Goal: Task Accomplishment & Management: Use online tool/utility

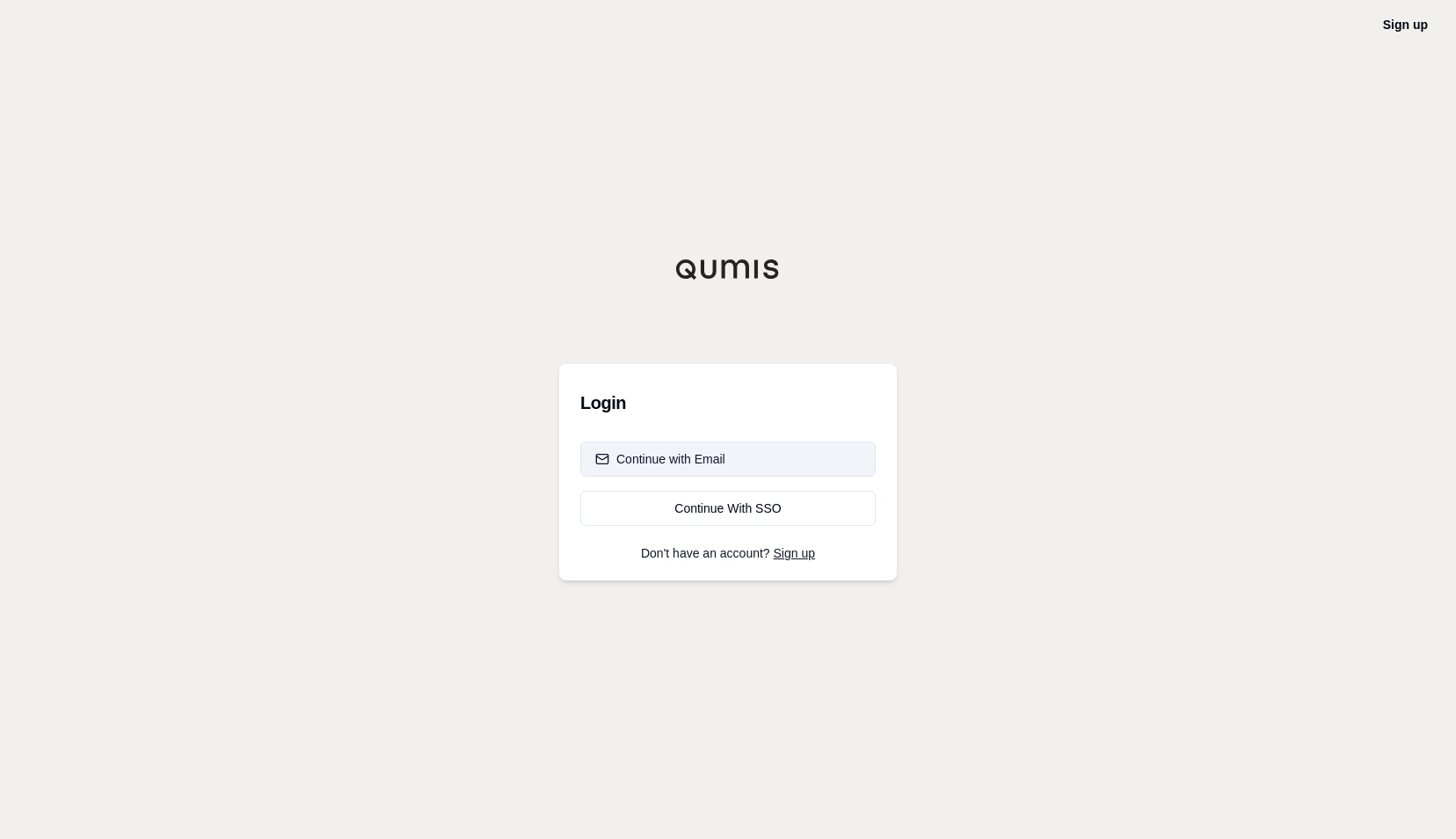
click at [716, 462] on div "Continue with Email" at bounding box center [660, 458] width 130 height 18
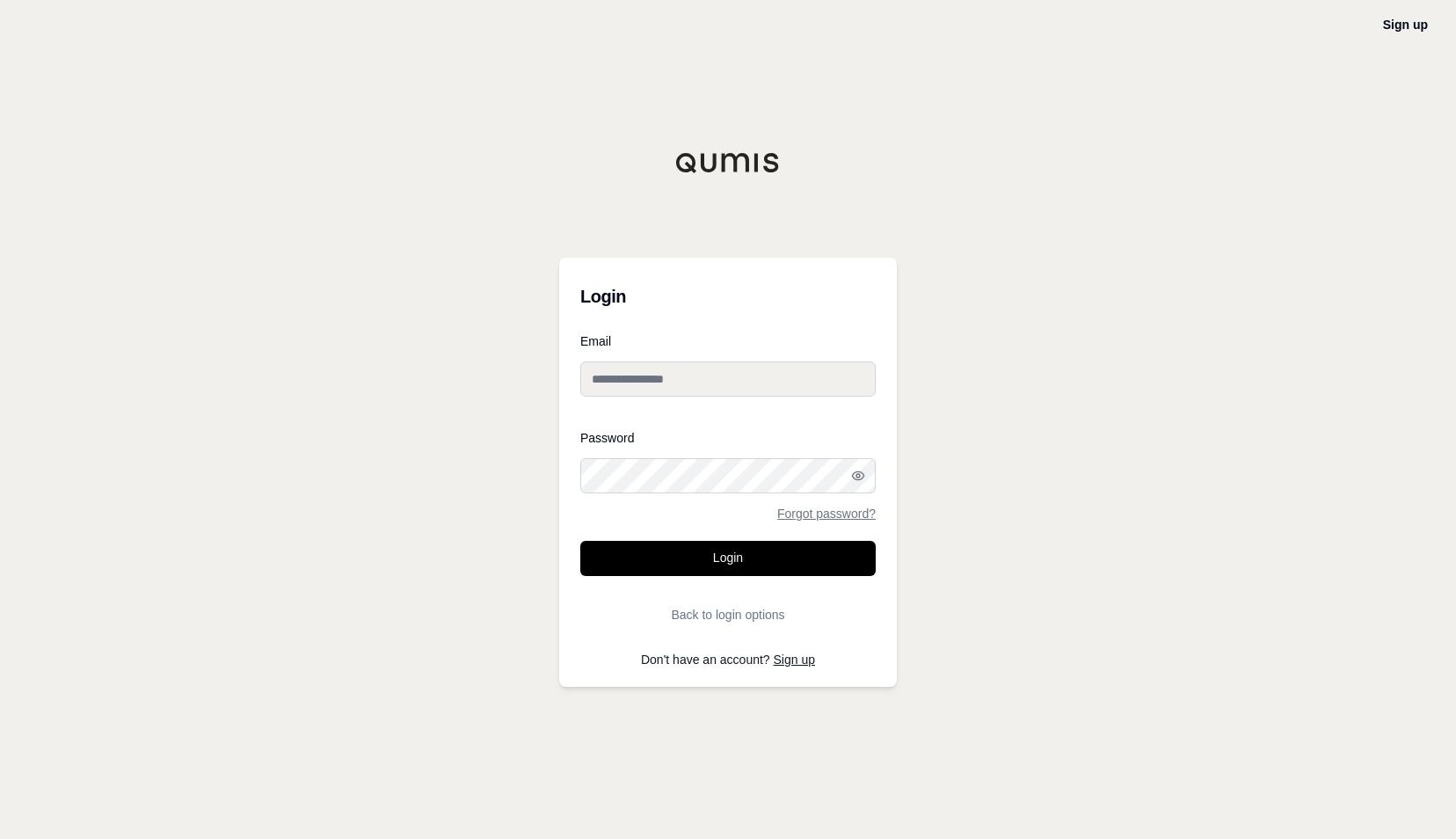
click at [688, 375] on input "Email" at bounding box center [727, 379] width 295 height 35
type input "**********"
click at [580, 541] on button "Login" at bounding box center [727, 558] width 295 height 35
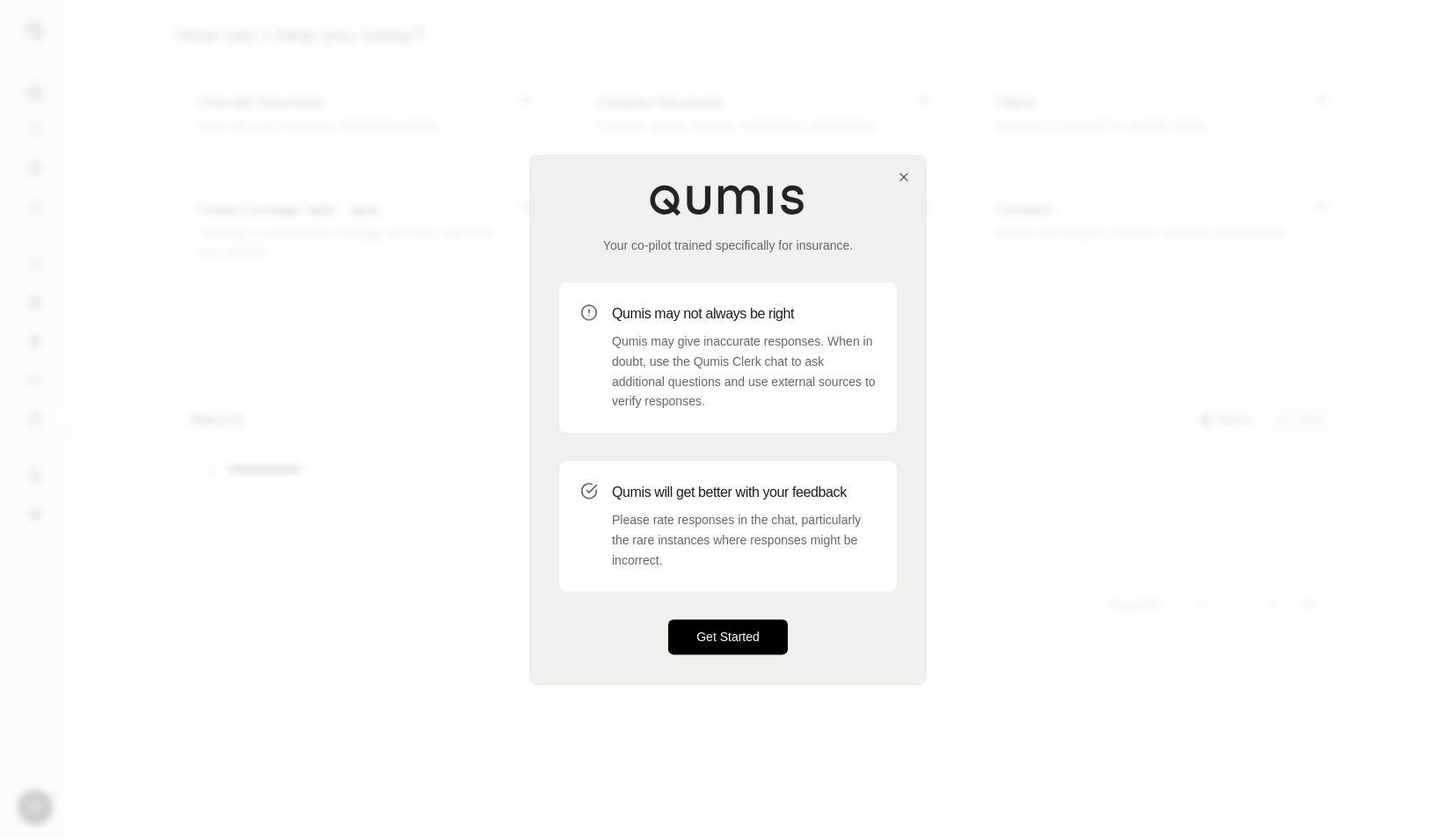
click at [718, 636] on button "Get Started" at bounding box center [728, 637] width 120 height 35
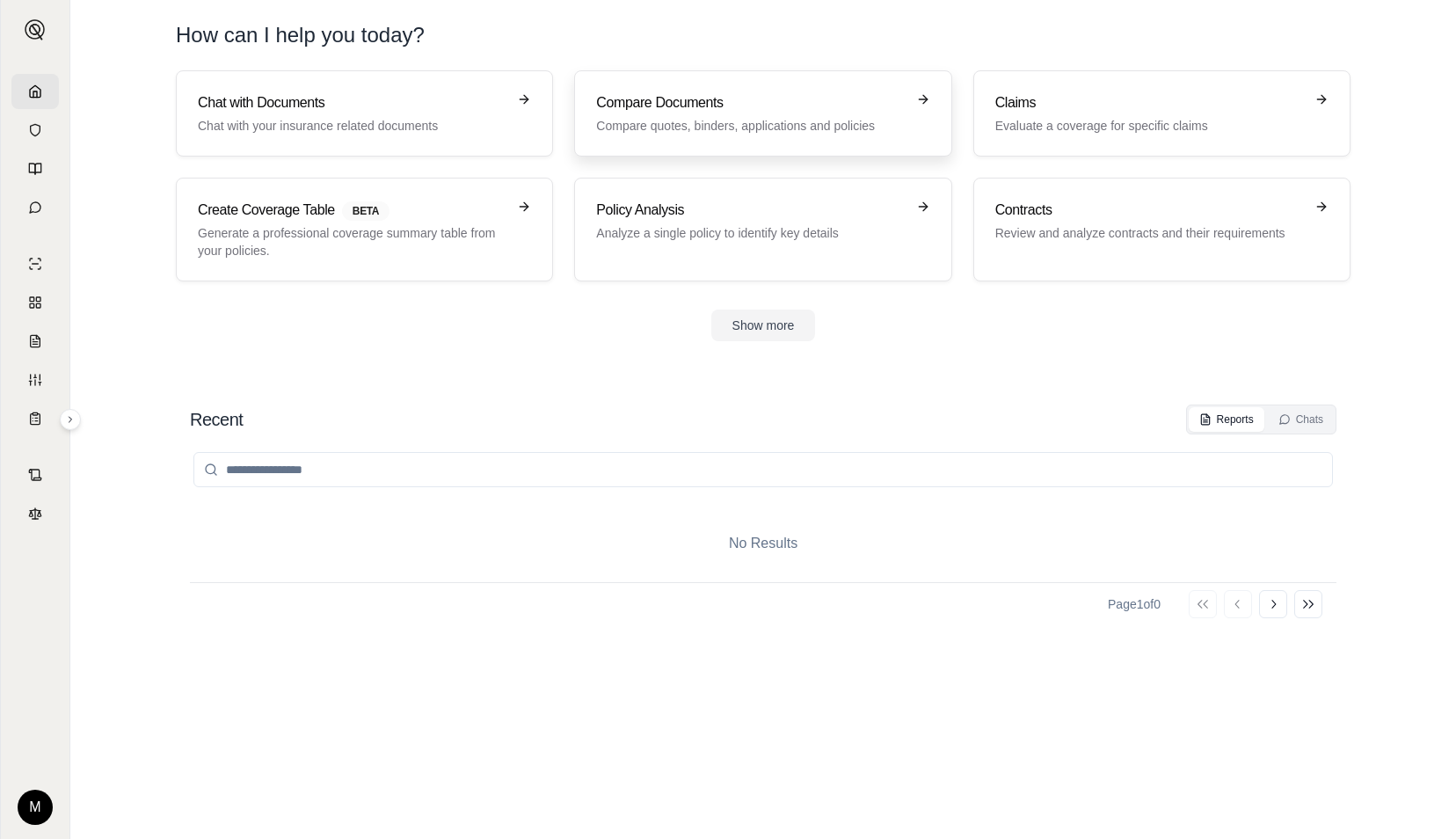
click at [684, 124] on p "Compare quotes, binders, applications and policies" at bounding box center [750, 125] width 308 height 18
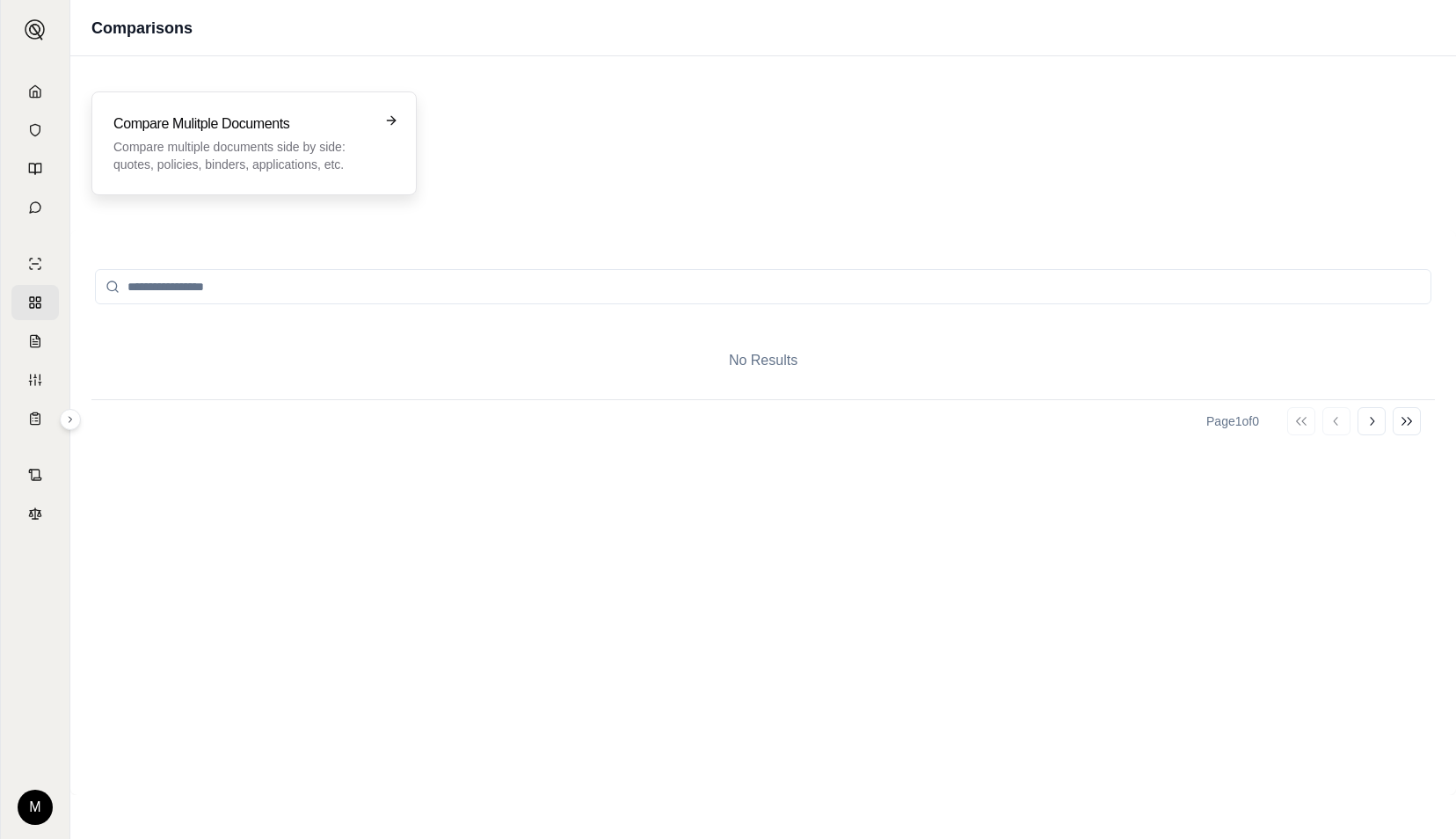
click at [246, 121] on h3 "Compare Mulitple Documents" at bounding box center [241, 123] width 256 height 21
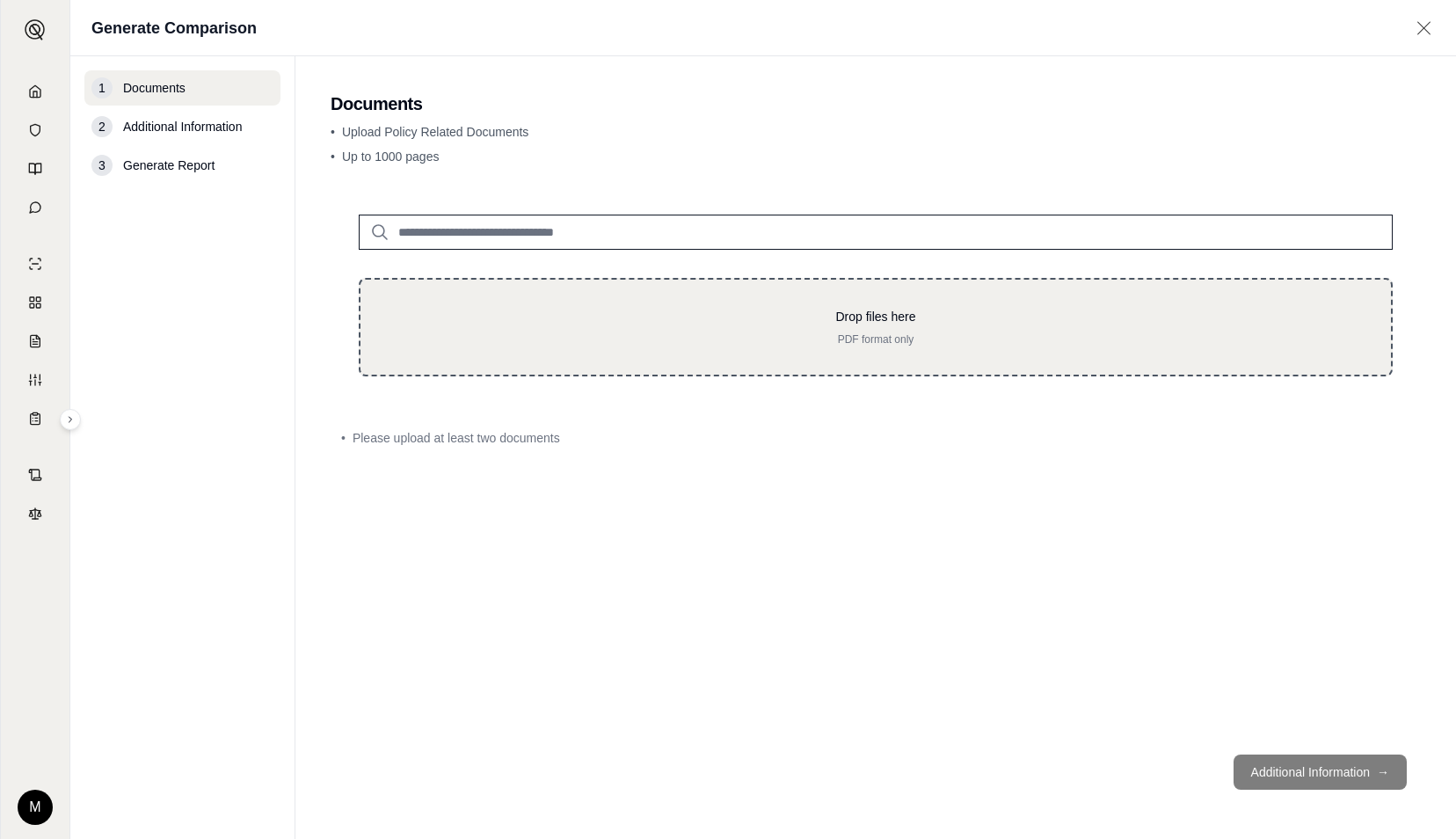
click at [510, 355] on div "Drop files here PDF format only" at bounding box center [875, 327] width 1034 height 99
type input "**********"
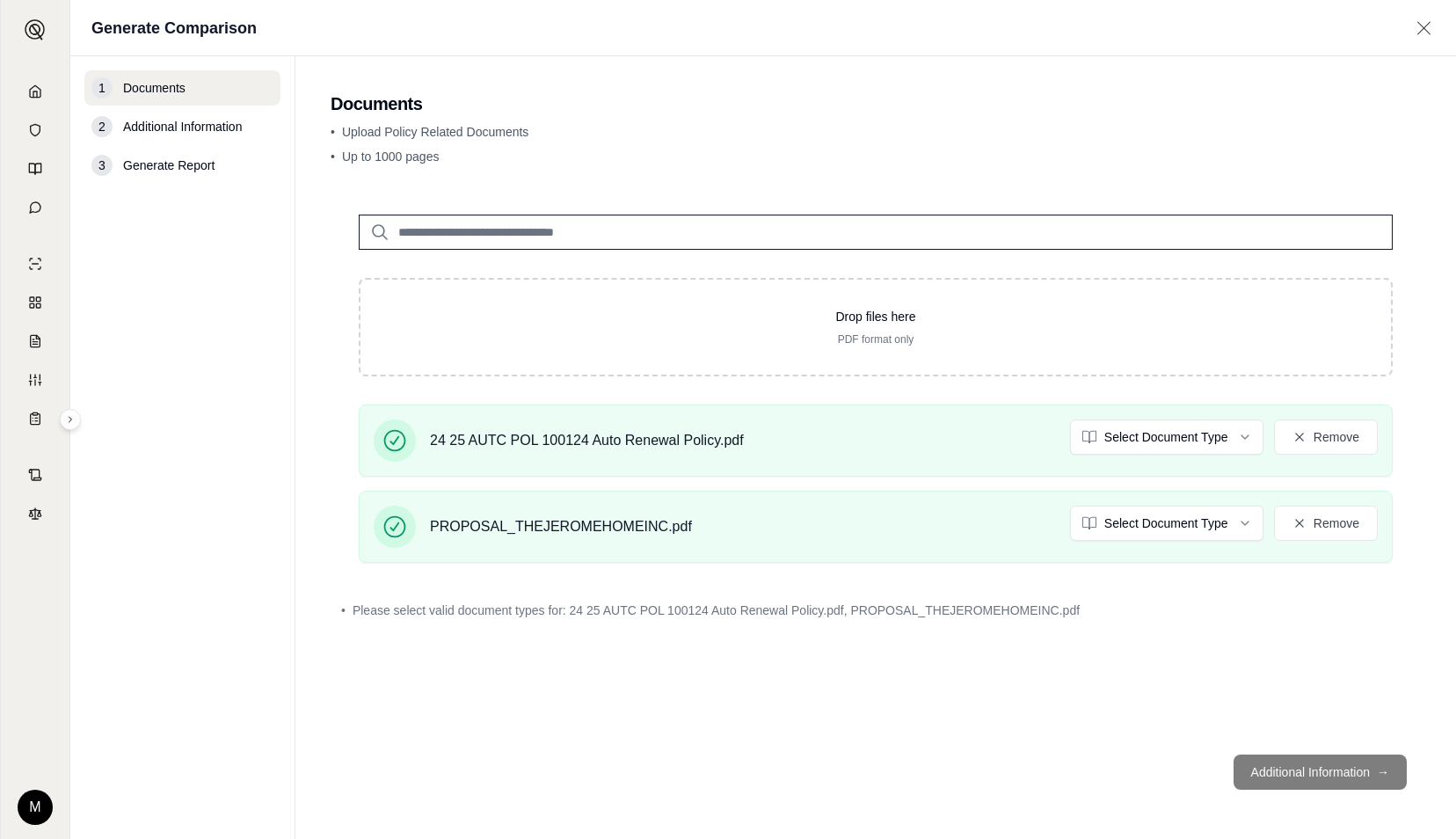
click at [1302, 763] on footer "Additional Information →" at bounding box center [875, 772] width 1090 height 64
click at [1378, 765] on footer "Additional Information →" at bounding box center [875, 772] width 1090 height 64
click at [1159, 433] on html "M Generate Comparison 1 Documents 2 Additional Information 3 Generate Report Do…" at bounding box center [728, 420] width 1456 height 839
click at [1156, 482] on div "24 25 AUTC POL 100124 Auto Renewal Policy.pdf Select Document Type Remove PROPO…" at bounding box center [875, 491] width 1090 height 173
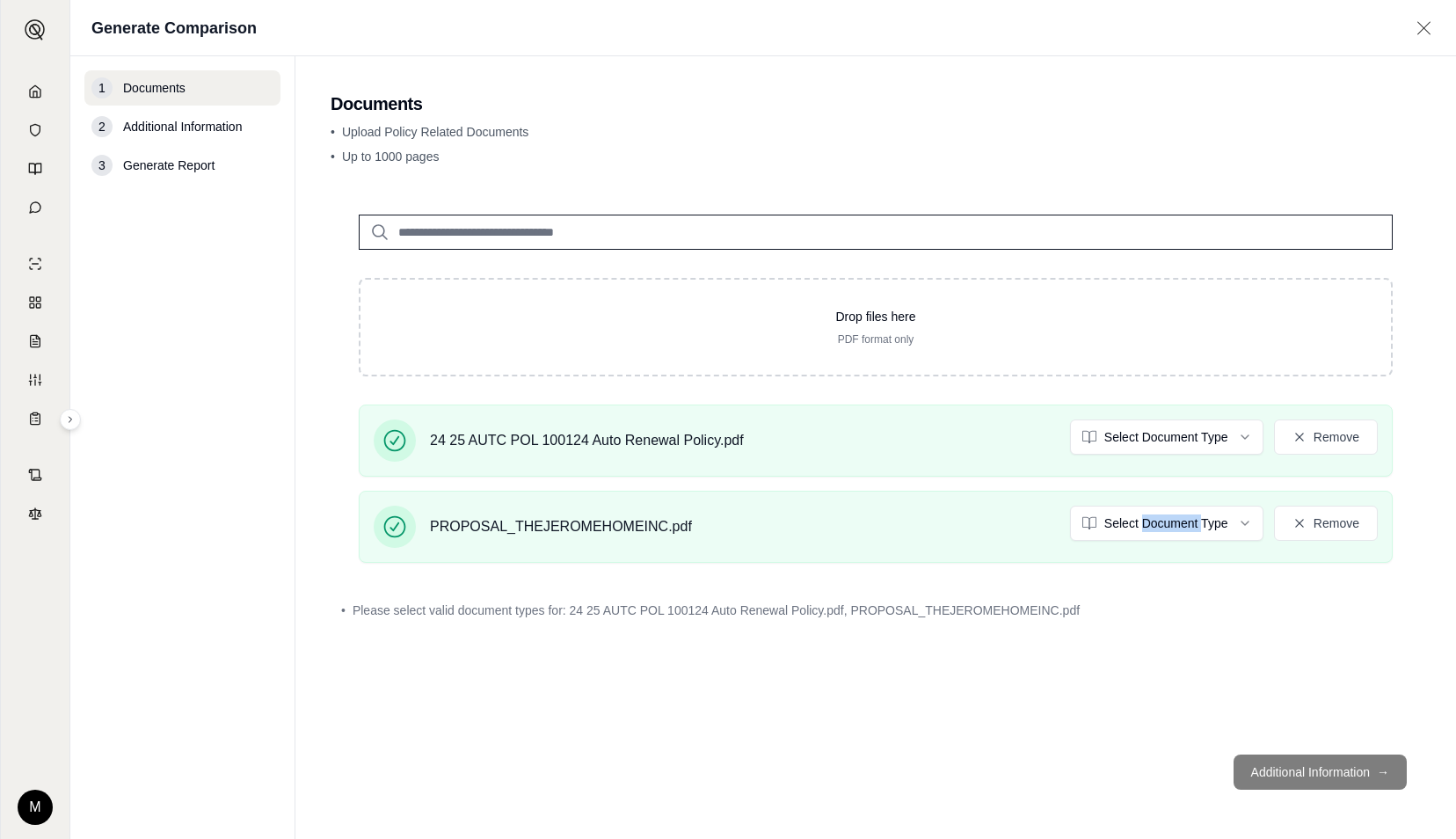
click at [1120, 535] on html "M Generate Comparison 1 Documents 2 Additional Information 3 Generate Report Do…" at bounding box center [728, 420] width 1456 height 839
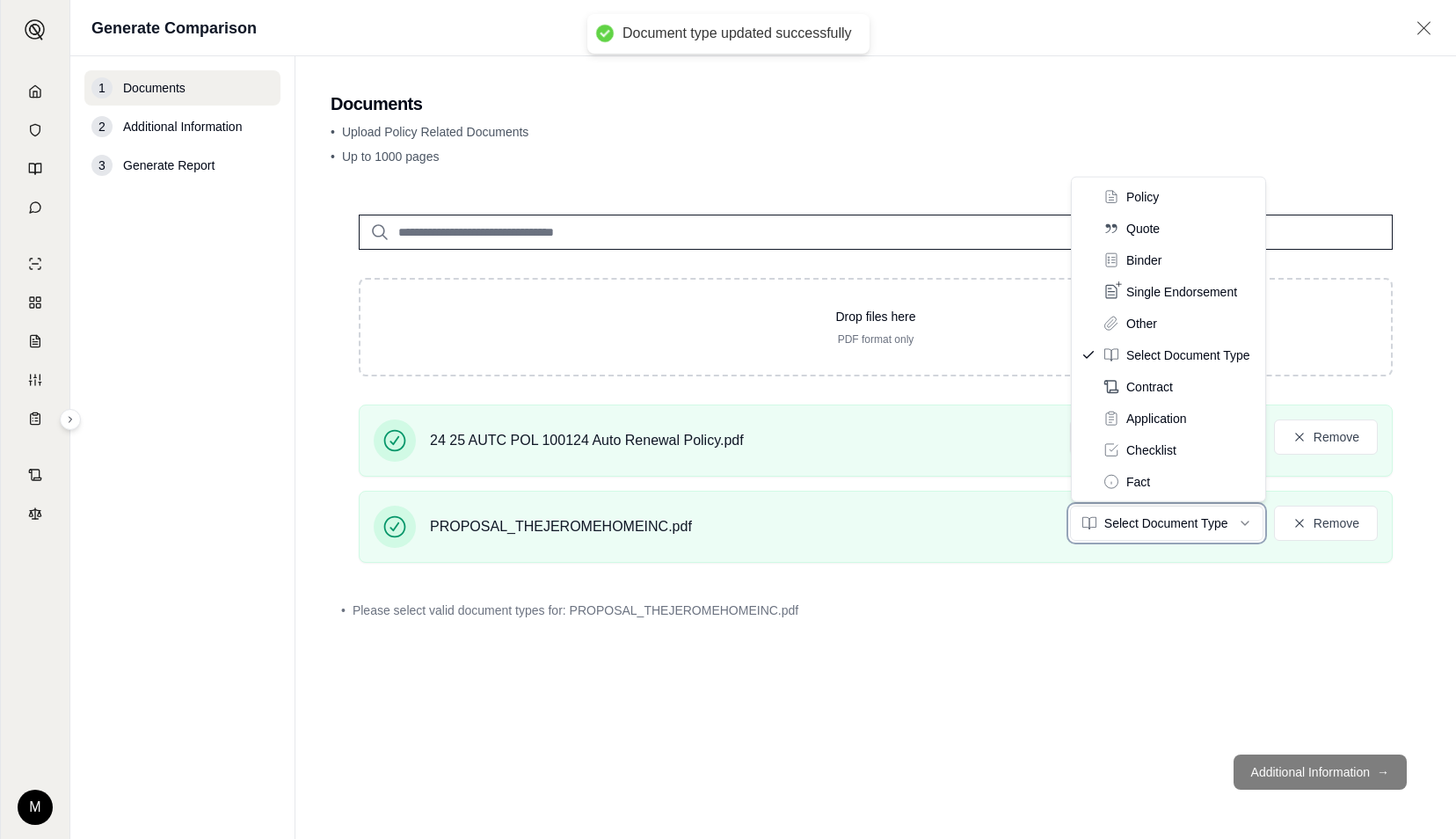
click at [1114, 518] on html "Document type updated successfully M Generate Comparison 1 Documents 2 Addition…" at bounding box center [728, 420] width 1456 height 839
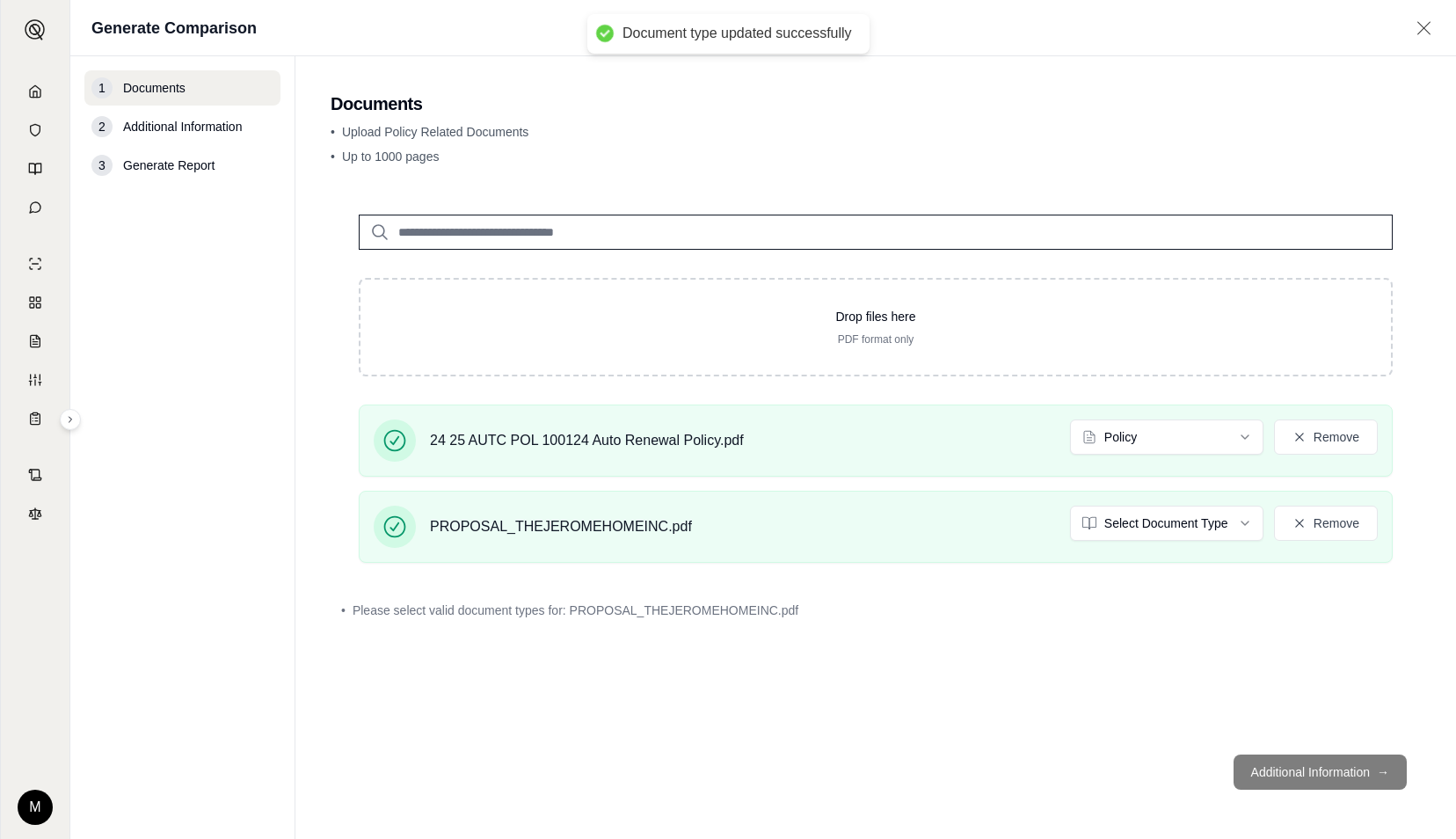
click at [1114, 518] on html "Document type updated successfully M Generate Comparison 1 Documents 2 Addition…" at bounding box center [728, 420] width 1456 height 839
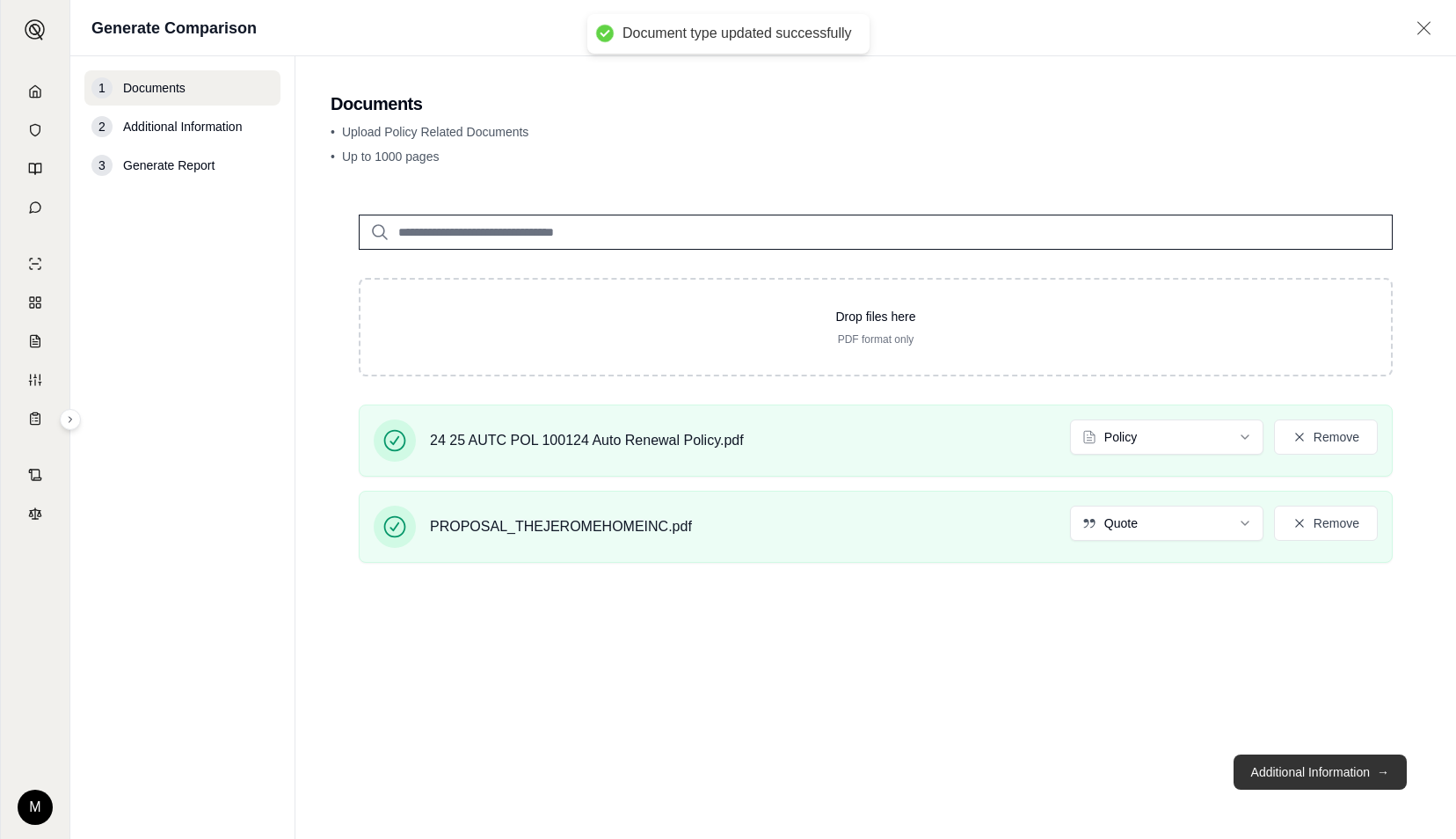
click at [1308, 759] on button "Additional Information →" at bounding box center [1319, 772] width 173 height 35
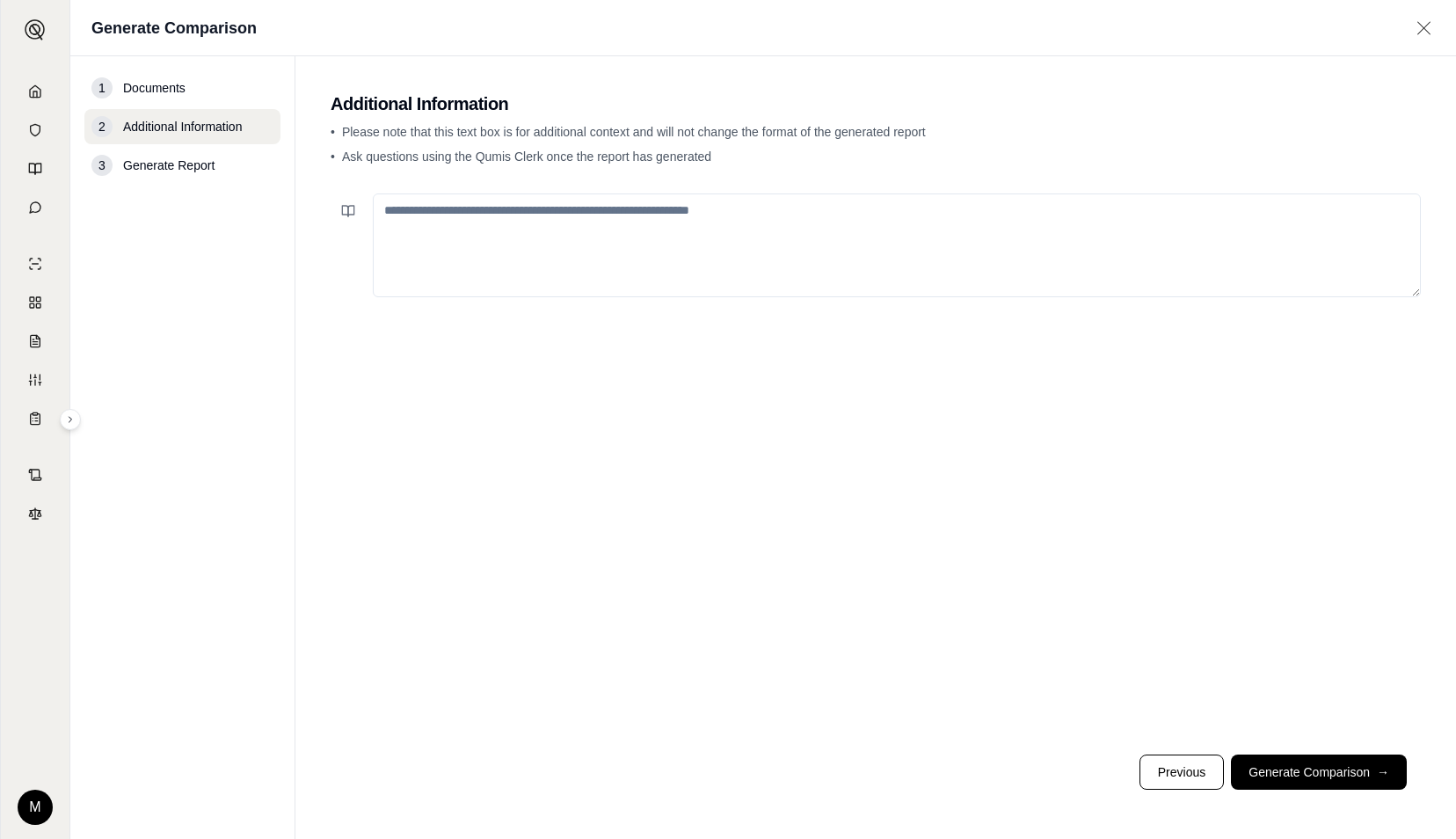
click at [692, 221] on textarea at bounding box center [897, 245] width 1048 height 103
type textarea "**********"
click at [1328, 765] on button "Generate Comparison →" at bounding box center [1318, 772] width 176 height 35
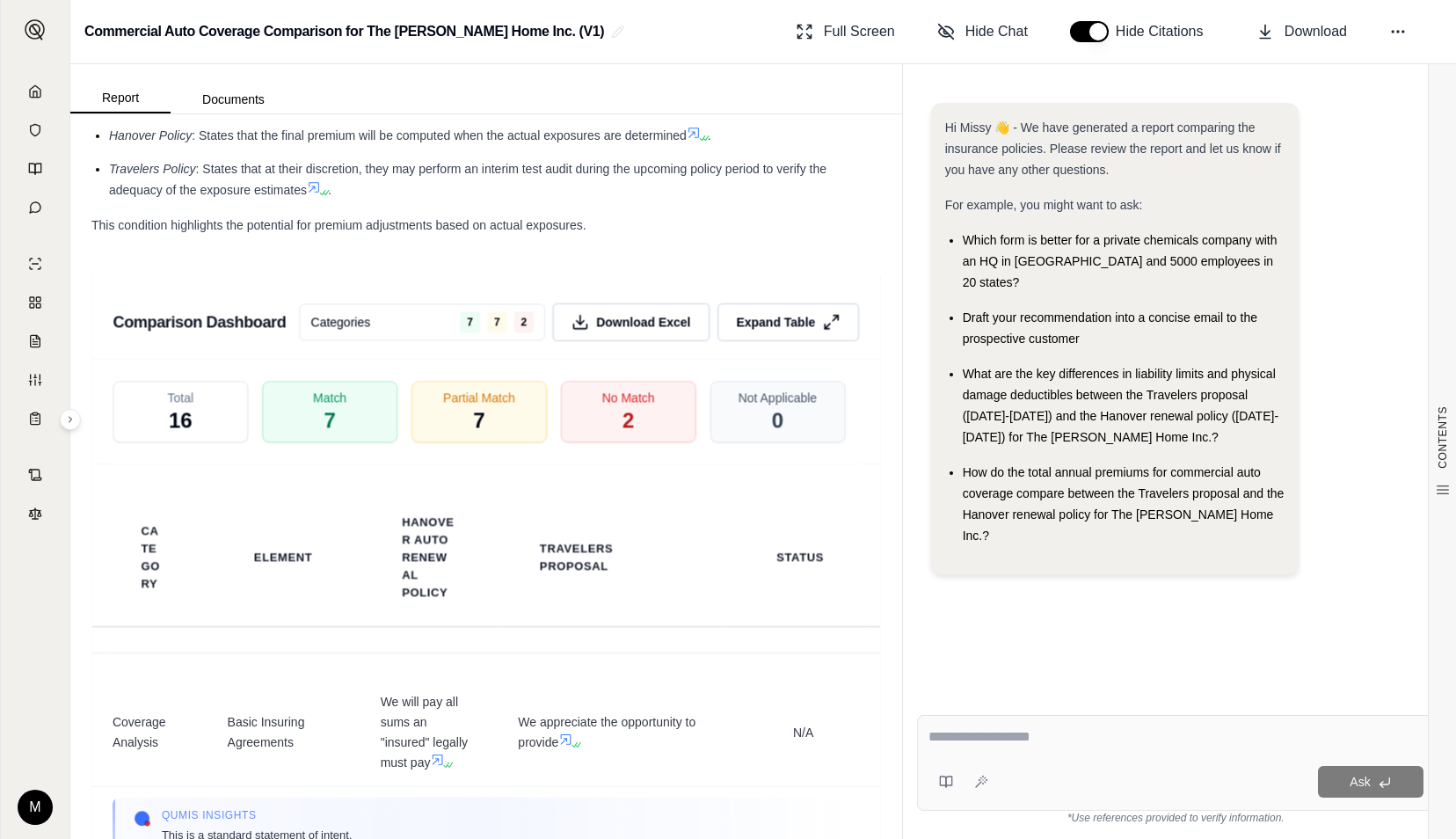
scroll to position [4035, 0]
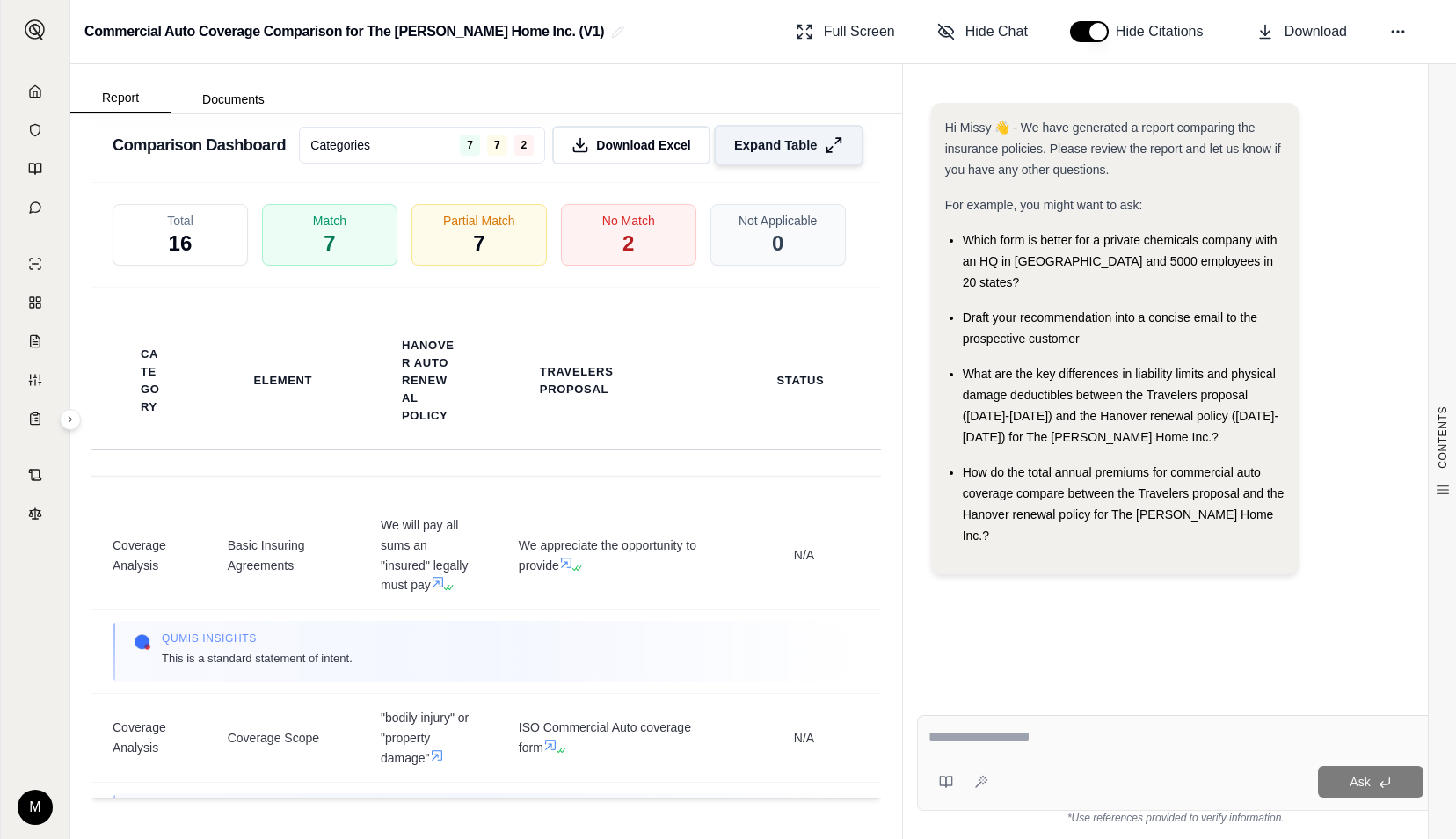
click at [745, 154] on span "Expand Table" at bounding box center [775, 144] width 83 height 18
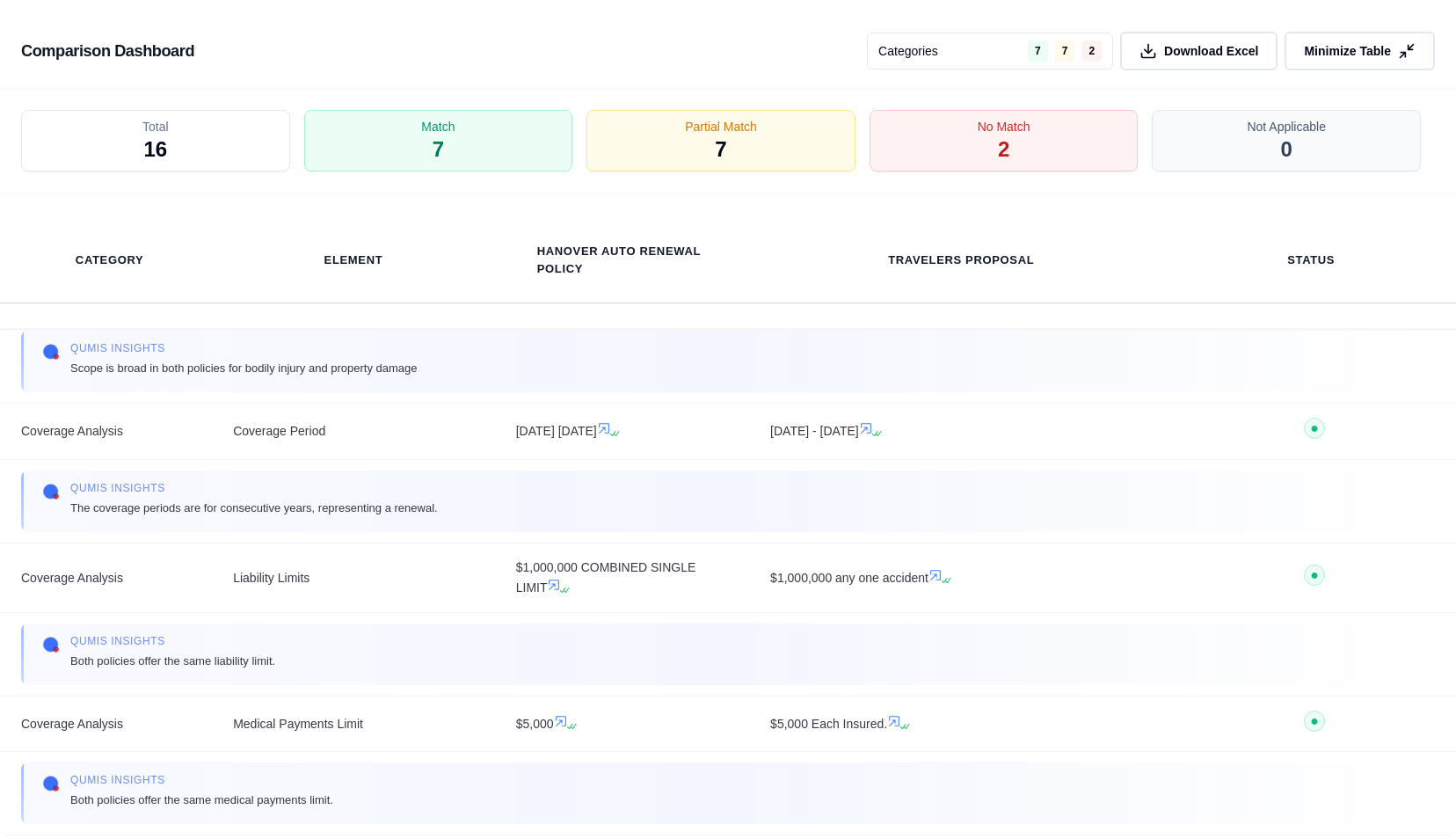
scroll to position [0, 0]
